Goal: Task Accomplishment & Management: Manage account settings

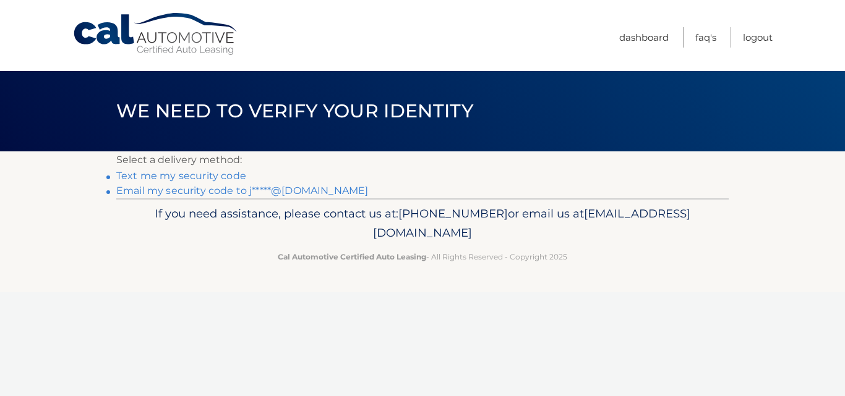
click at [177, 190] on link "Email my security code to j*****@gmail.com" at bounding box center [242, 191] width 252 height 12
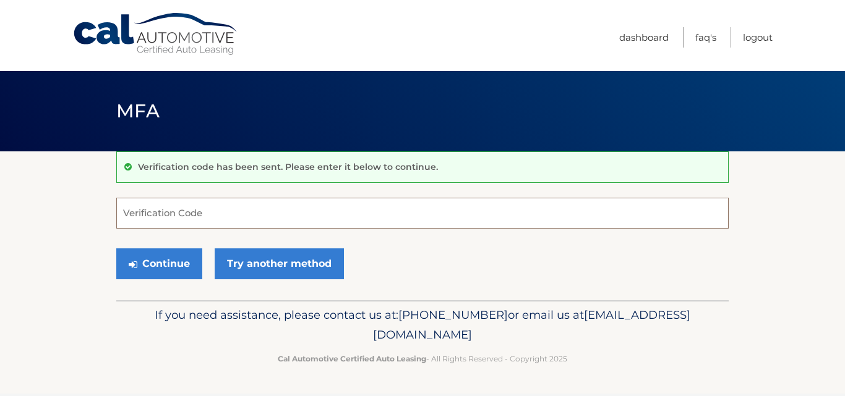
click at [140, 216] on input "Verification Code" at bounding box center [422, 213] width 612 height 31
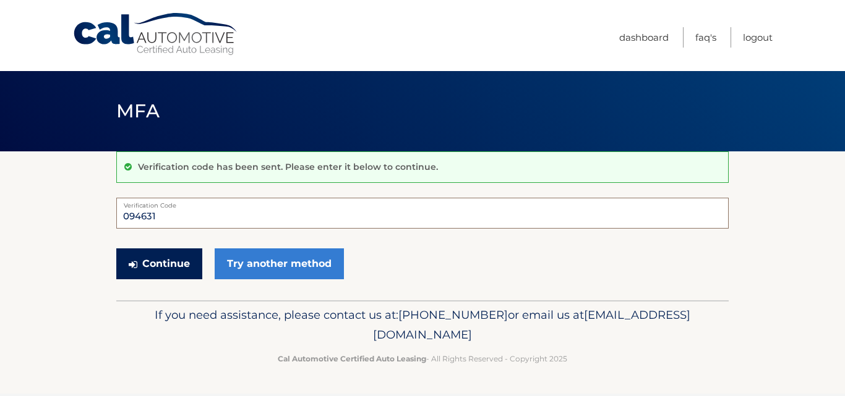
type input "094631"
click at [149, 262] on button "Continue" at bounding box center [159, 264] width 86 height 31
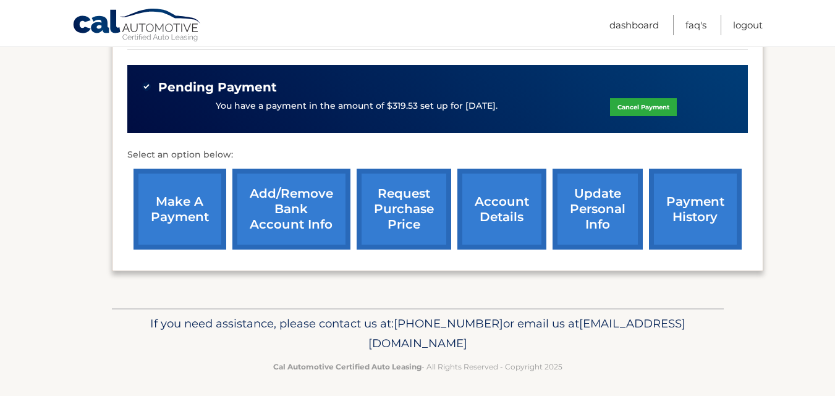
scroll to position [390, 0]
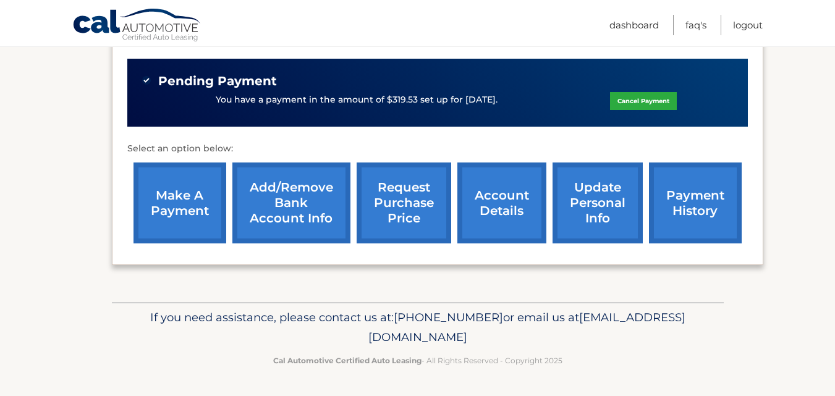
click at [147, 179] on link "make a payment" at bounding box center [180, 203] width 93 height 81
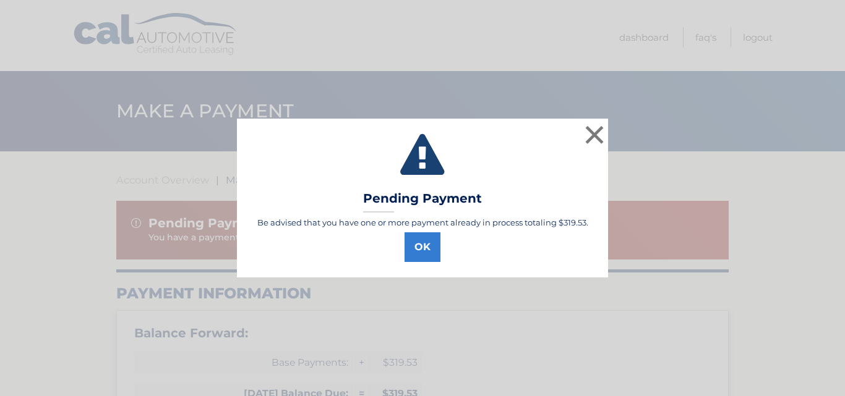
select select "YWU1ZGEzYjQtMDhjNS00OWM1LTk2OGQtNjJmN2FkYzdiZGNm"
click at [591, 135] on button "×" at bounding box center [594, 134] width 25 height 25
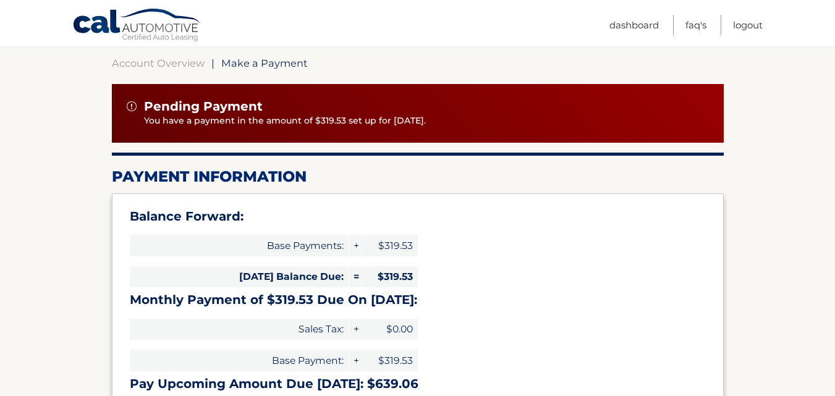
scroll to position [110, 0]
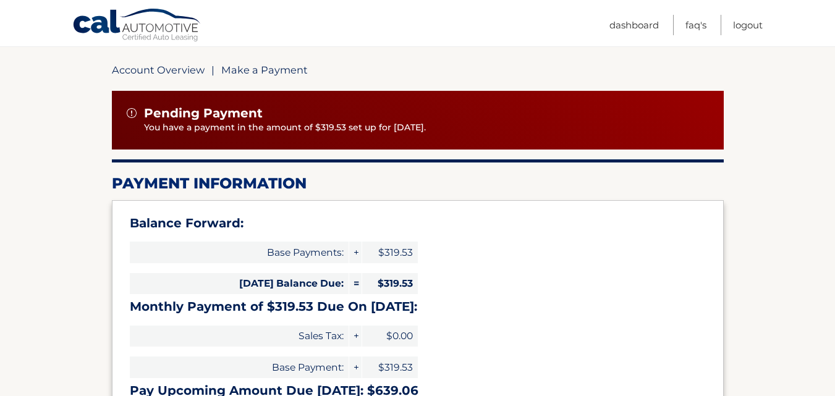
click at [131, 67] on link "Account Overview" at bounding box center [158, 70] width 93 height 12
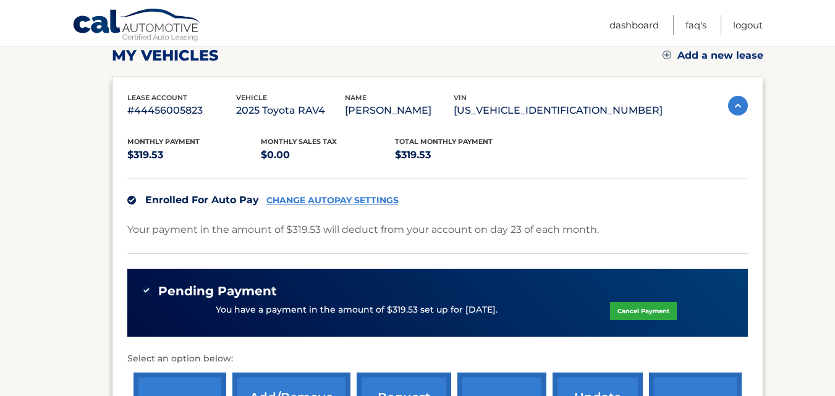
scroll to position [191, 0]
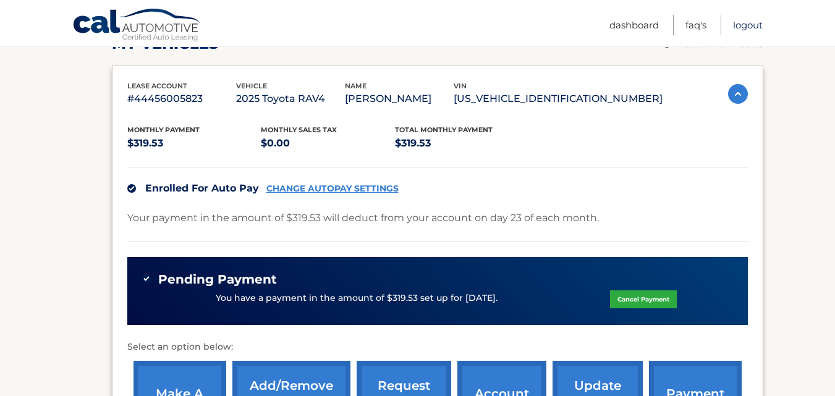
click at [751, 22] on link "Logout" at bounding box center [748, 25] width 30 height 20
